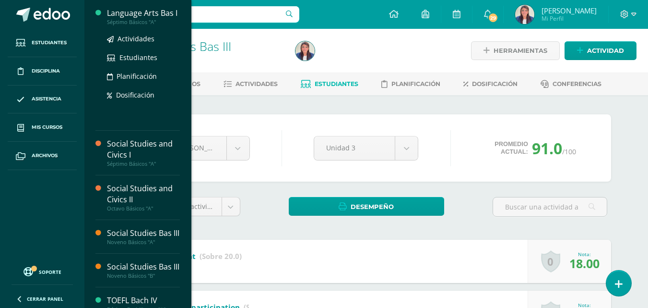
click at [156, 13] on div "Language Arts Bas I" at bounding box center [143, 13] width 73 height 11
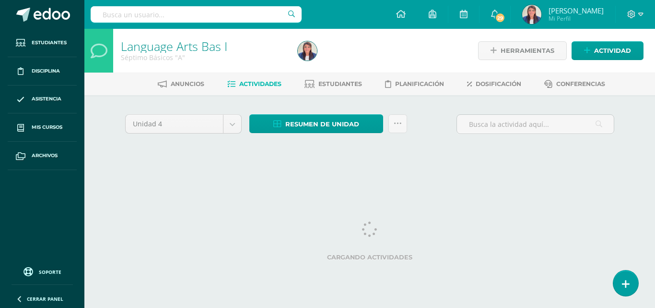
click at [292, 179] on html "Estudiantes Disciplina Asistencia Mis cursos Archivos Soporte Ayuda Reportar un…" at bounding box center [327, 89] width 655 height 179
click at [229, 121] on body "Estudiantes Disciplina Asistencia Mis cursos Archivos Soporte Ayuda Reportar un…" at bounding box center [327, 89] width 655 height 179
select select "Unidad 3"
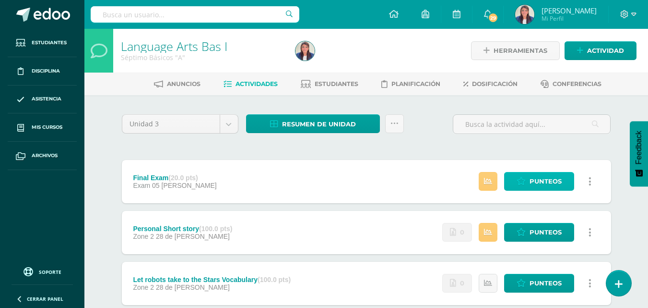
click at [515, 181] on link "Punteos" at bounding box center [539, 181] width 70 height 19
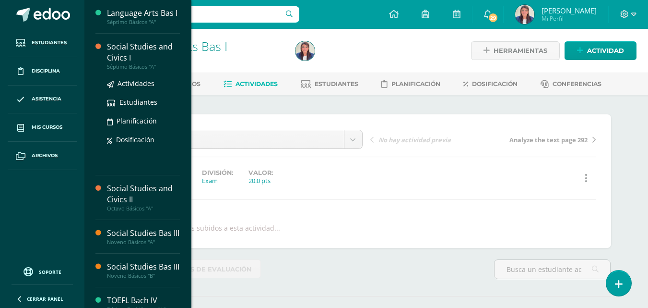
click at [130, 55] on div "Social Studies and Civics I" at bounding box center [143, 52] width 73 height 22
